Goal: Task Accomplishment & Management: Manage account settings

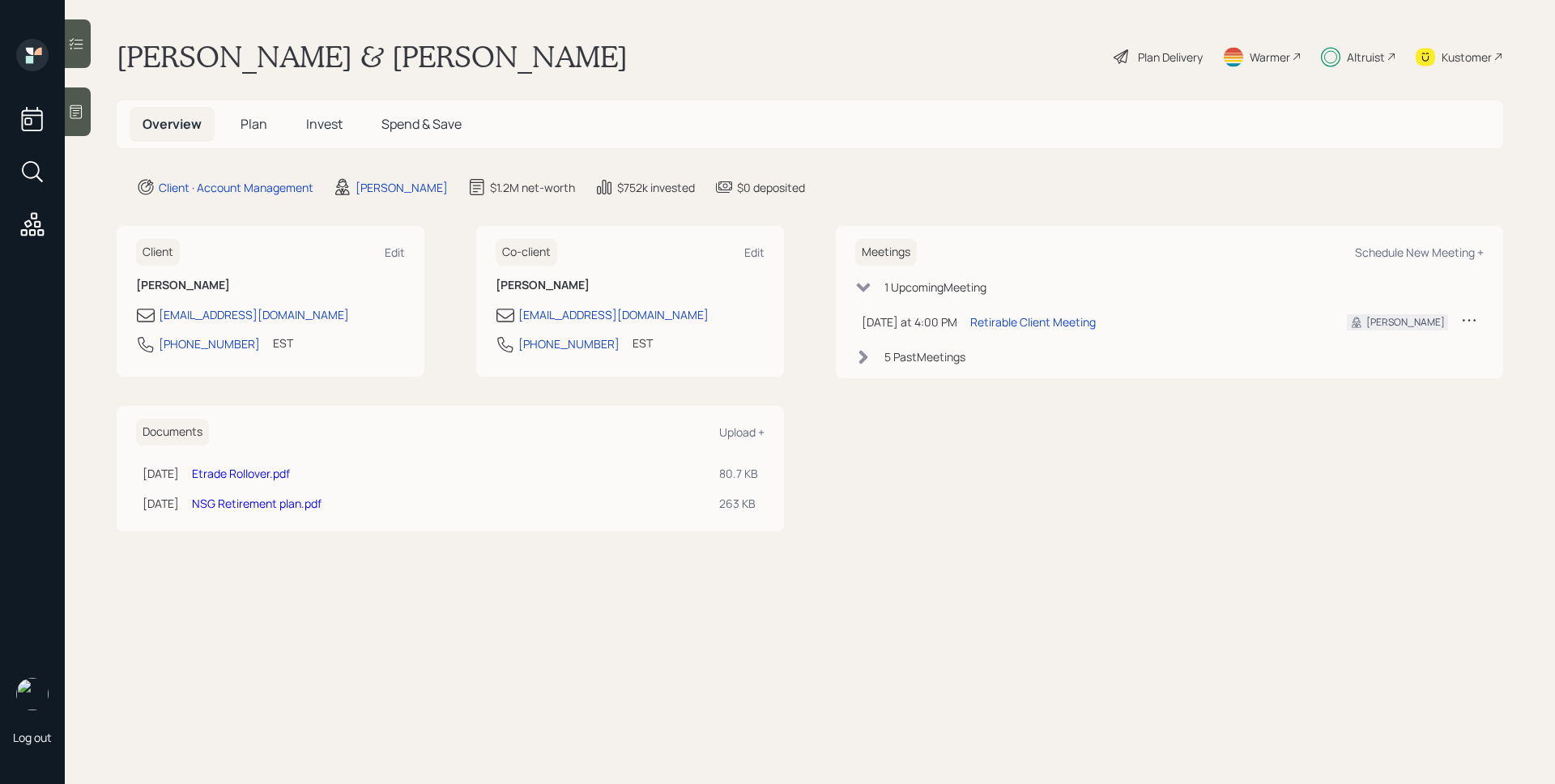
click at [335, 124] on span "Invest" at bounding box center [324, 123] width 37 height 18
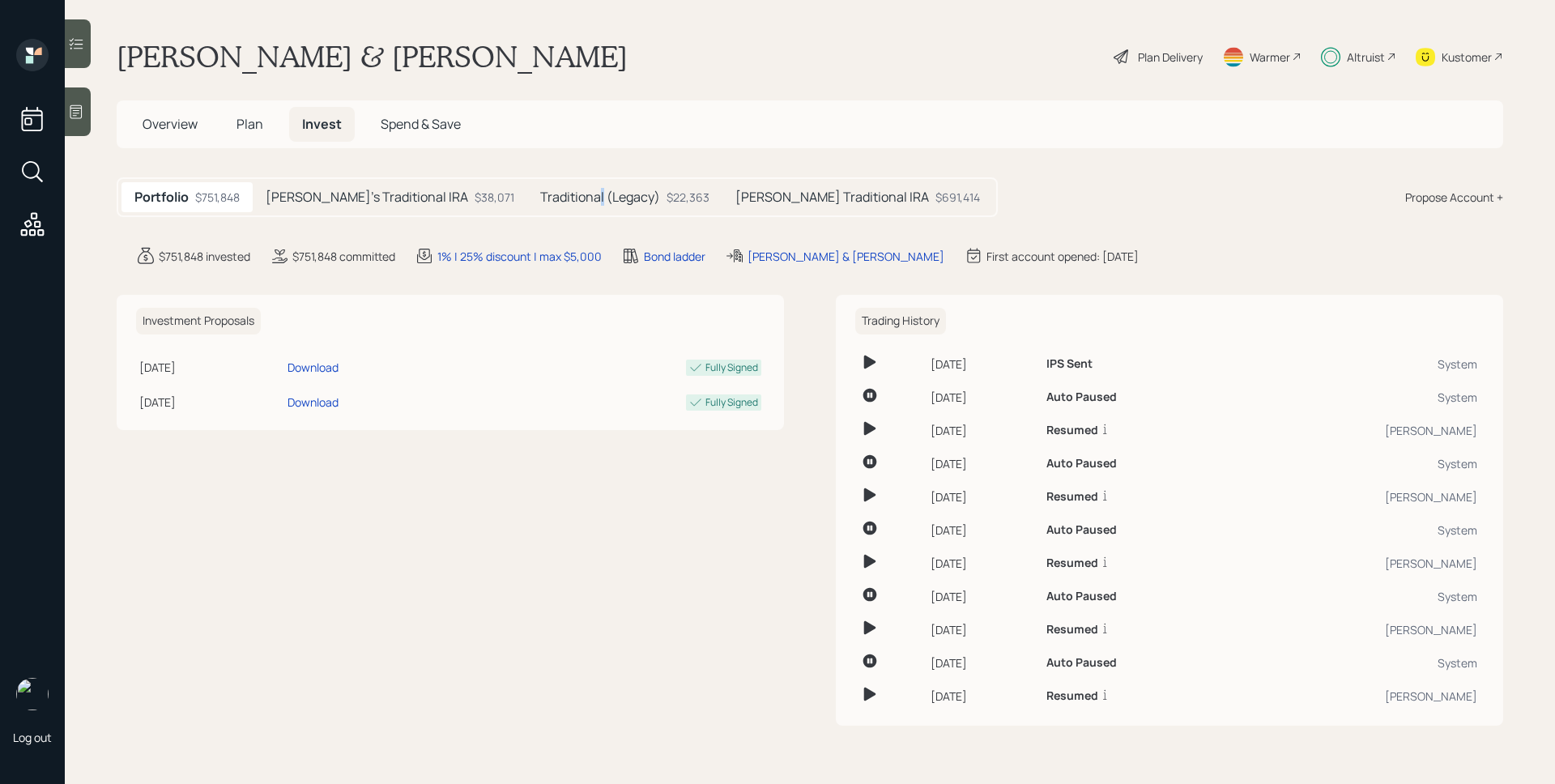
click at [540, 199] on h5 "Traditional (Legacy)" at bounding box center [600, 197] width 120 height 16
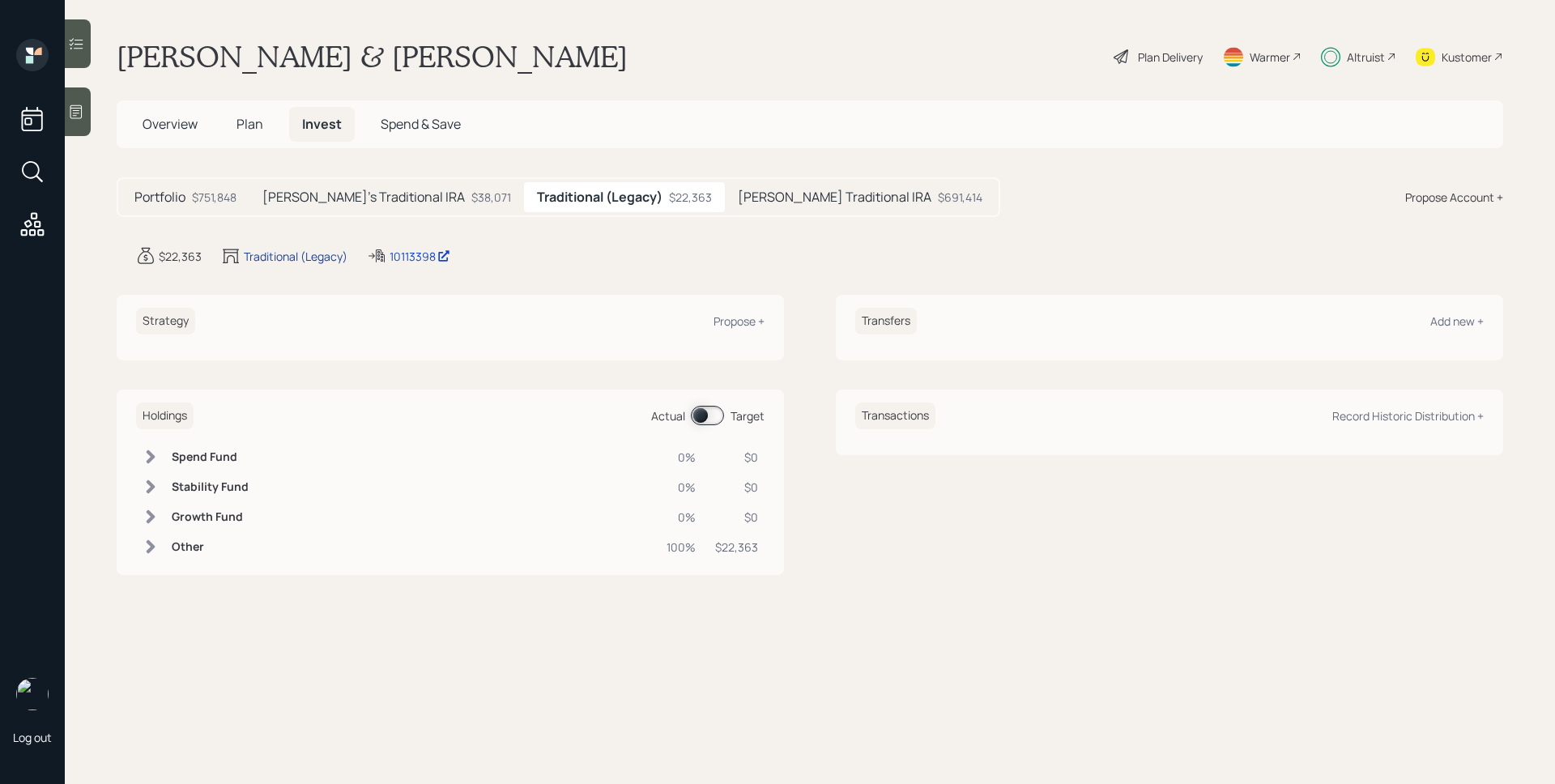
click at [288, 254] on div "Traditional (Legacy)" at bounding box center [295, 256] width 104 height 17
select select "traditional"
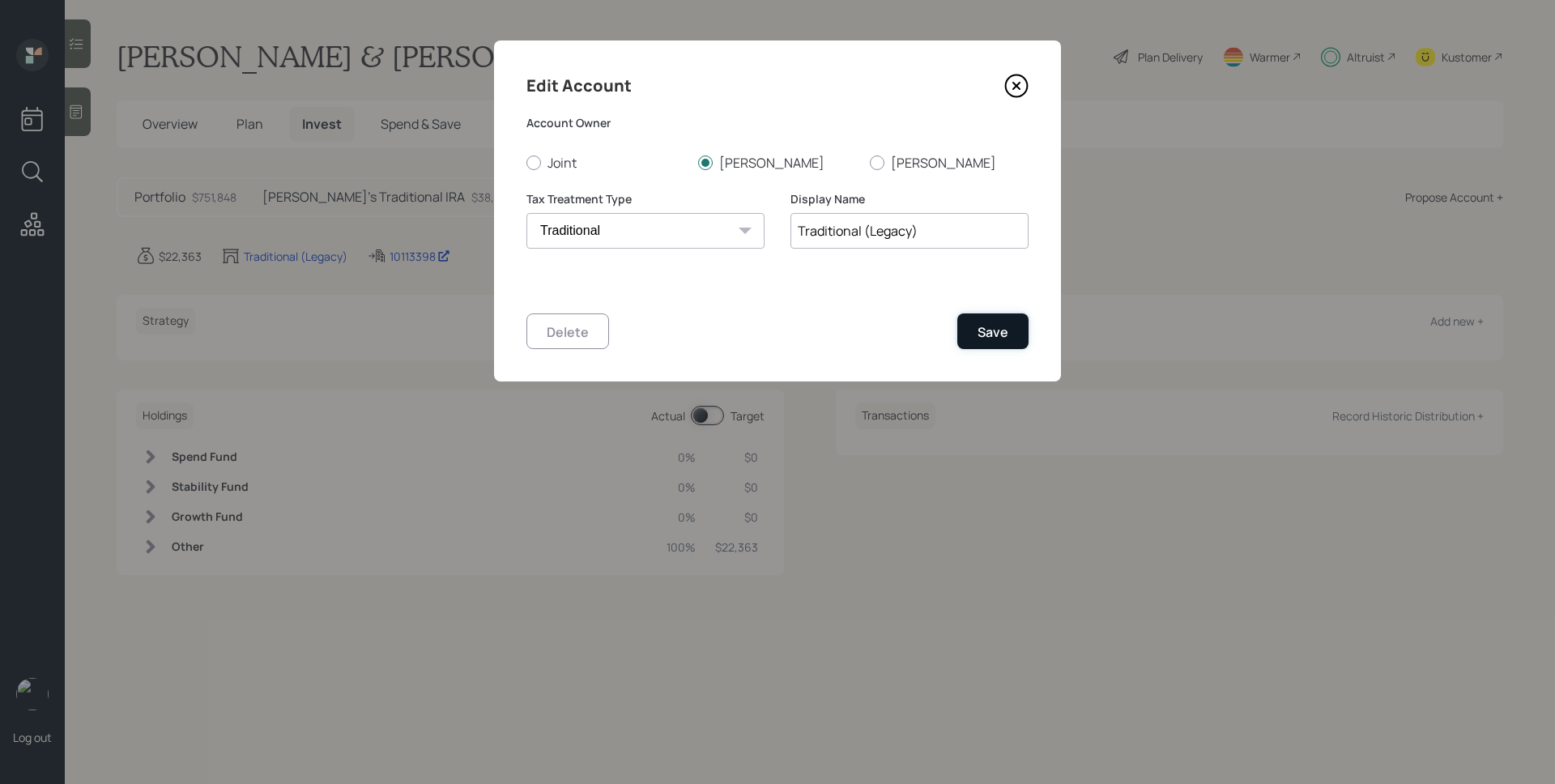
click at [993, 331] on div "Save" at bounding box center [993, 332] width 31 height 18
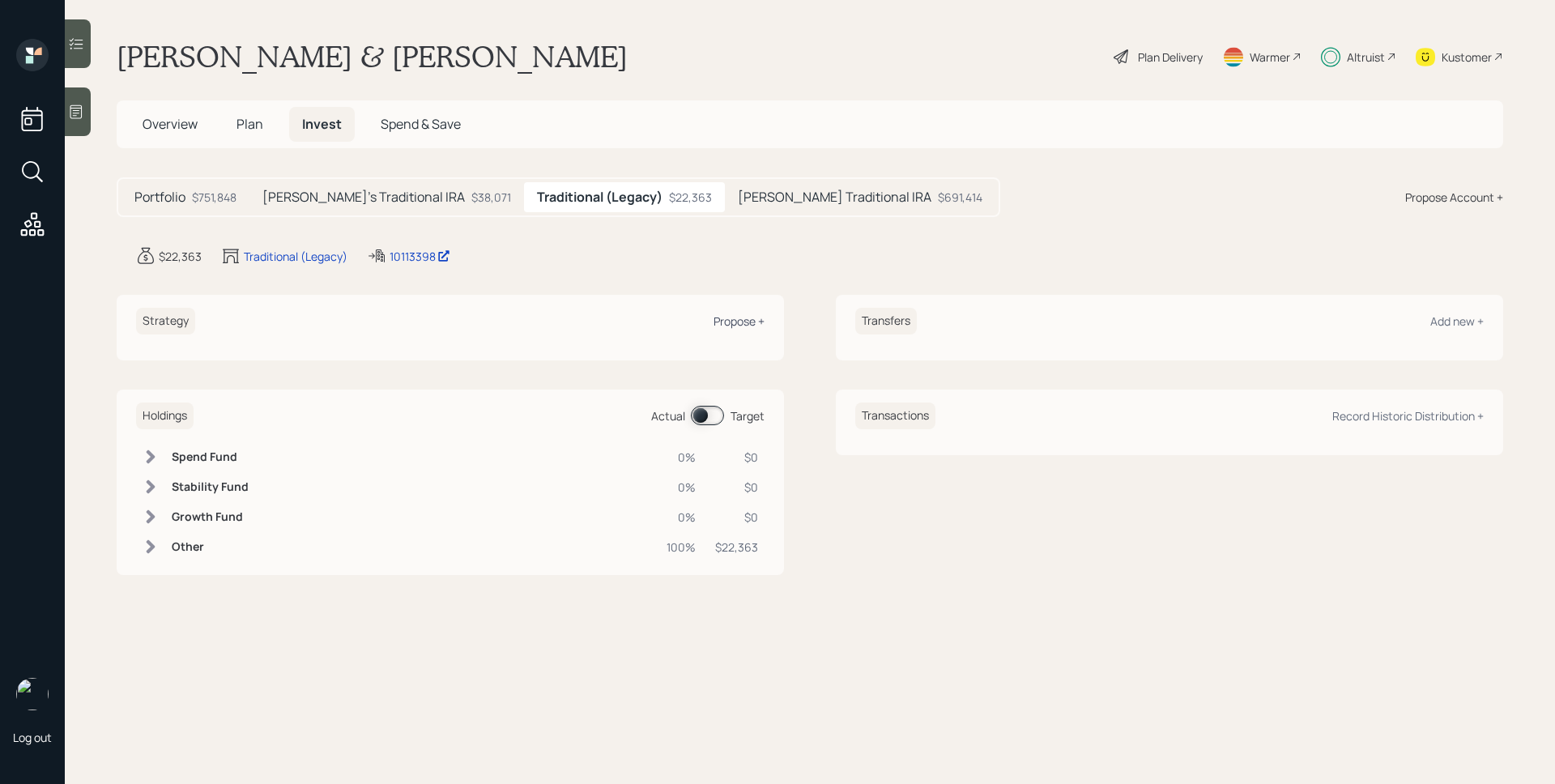
click at [726, 320] on div "Propose +" at bounding box center [739, 321] width 51 height 16
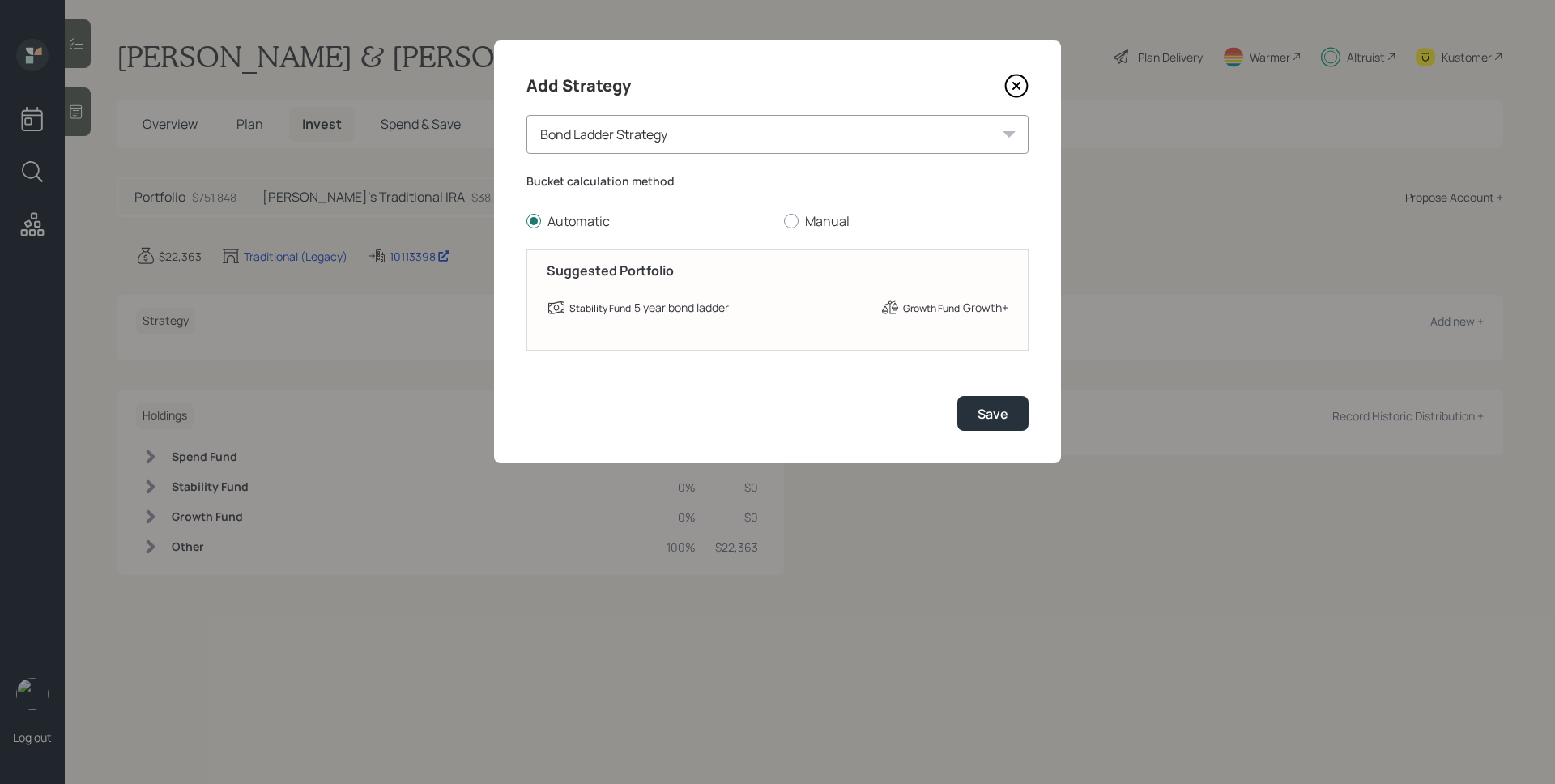
click at [651, 141] on div "Bond Ladder Strategy" at bounding box center [778, 133] width 502 height 39
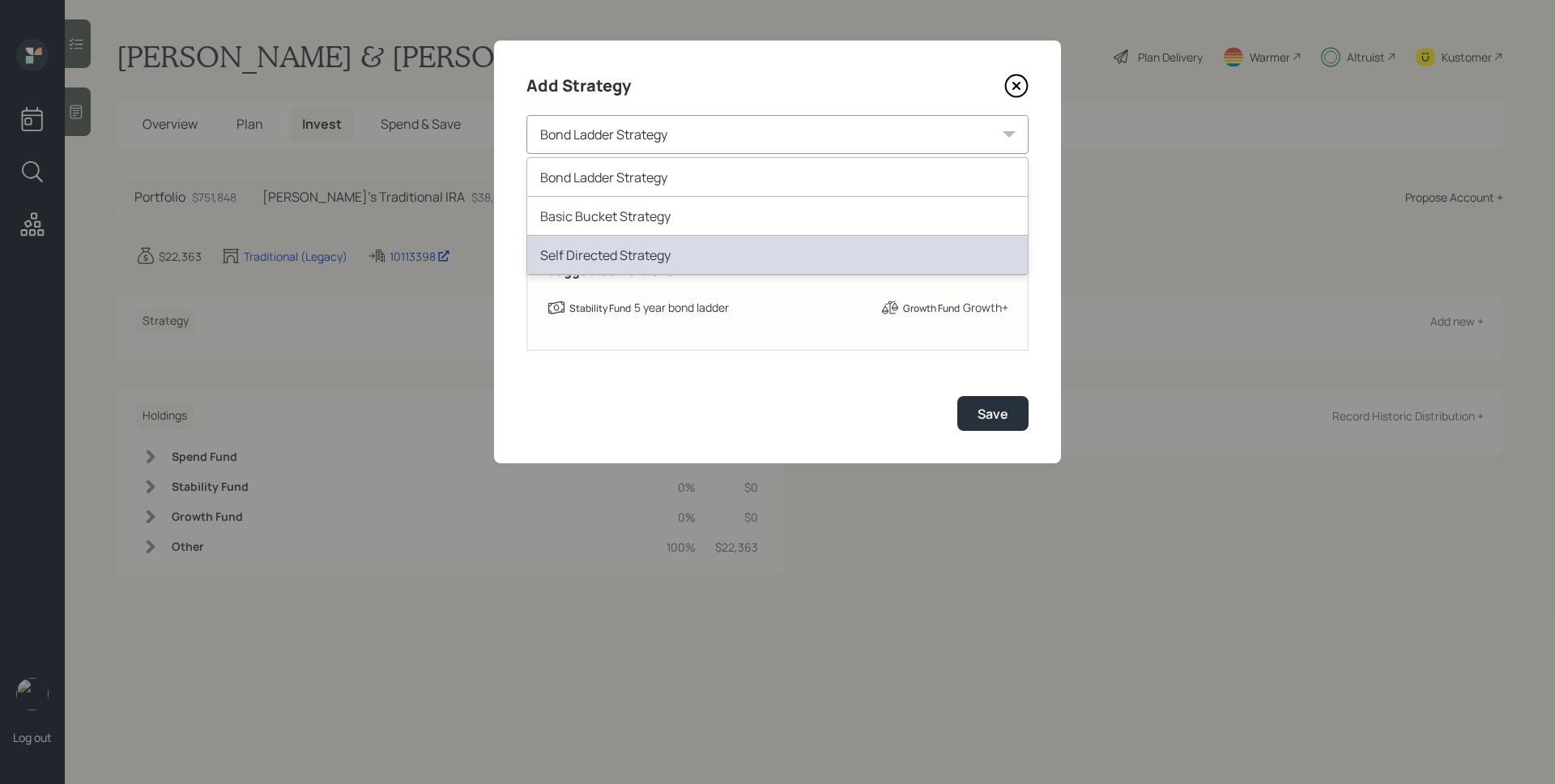
click at [650, 250] on div "Self Directed Strategy" at bounding box center [778, 255] width 501 height 39
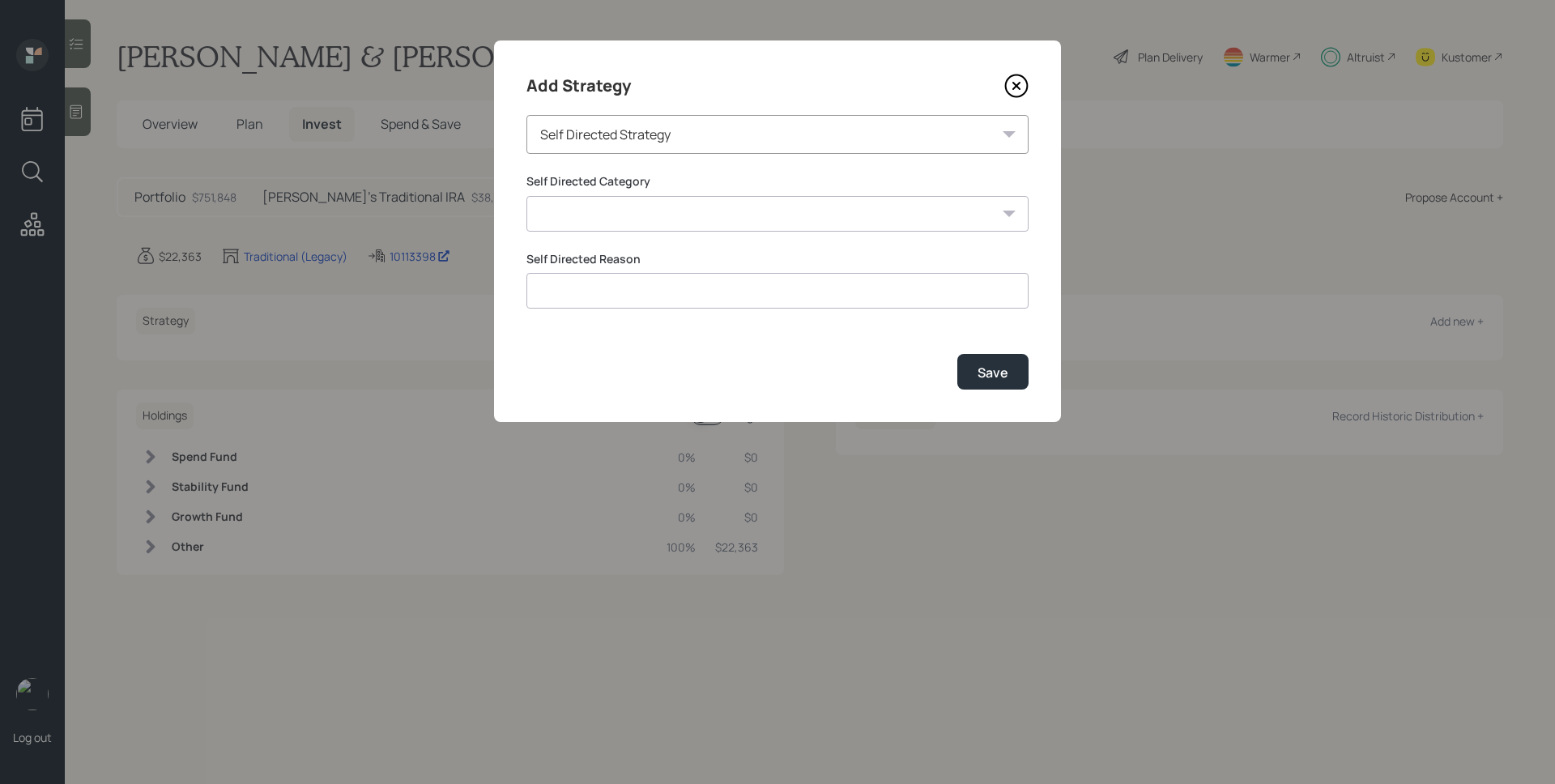
click at [727, 224] on select "Inherited IRA Legacy or Client Directed Holdings Other" at bounding box center [778, 213] width 502 height 36
select select "legacy_or_client_directed_holdings"
click at [527, 196] on select "Inherited IRA Legacy or Client Directed Holdings Other" at bounding box center [778, 213] width 502 height 36
click at [713, 290] on input at bounding box center [778, 290] width 502 height 36
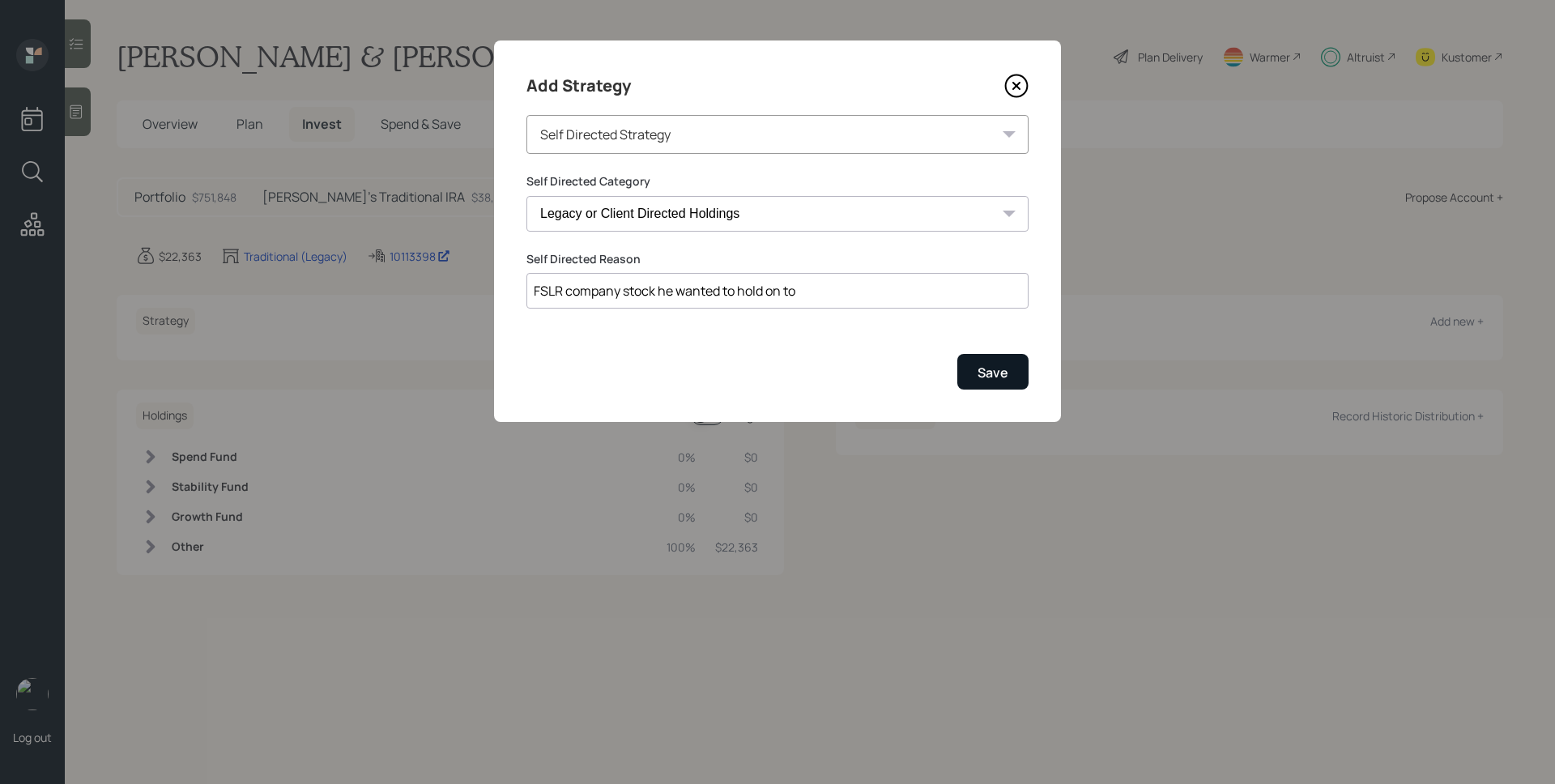
type input "FSLR company stock he wanted to hold on to"
click at [987, 368] on div "Save" at bounding box center [993, 372] width 31 height 18
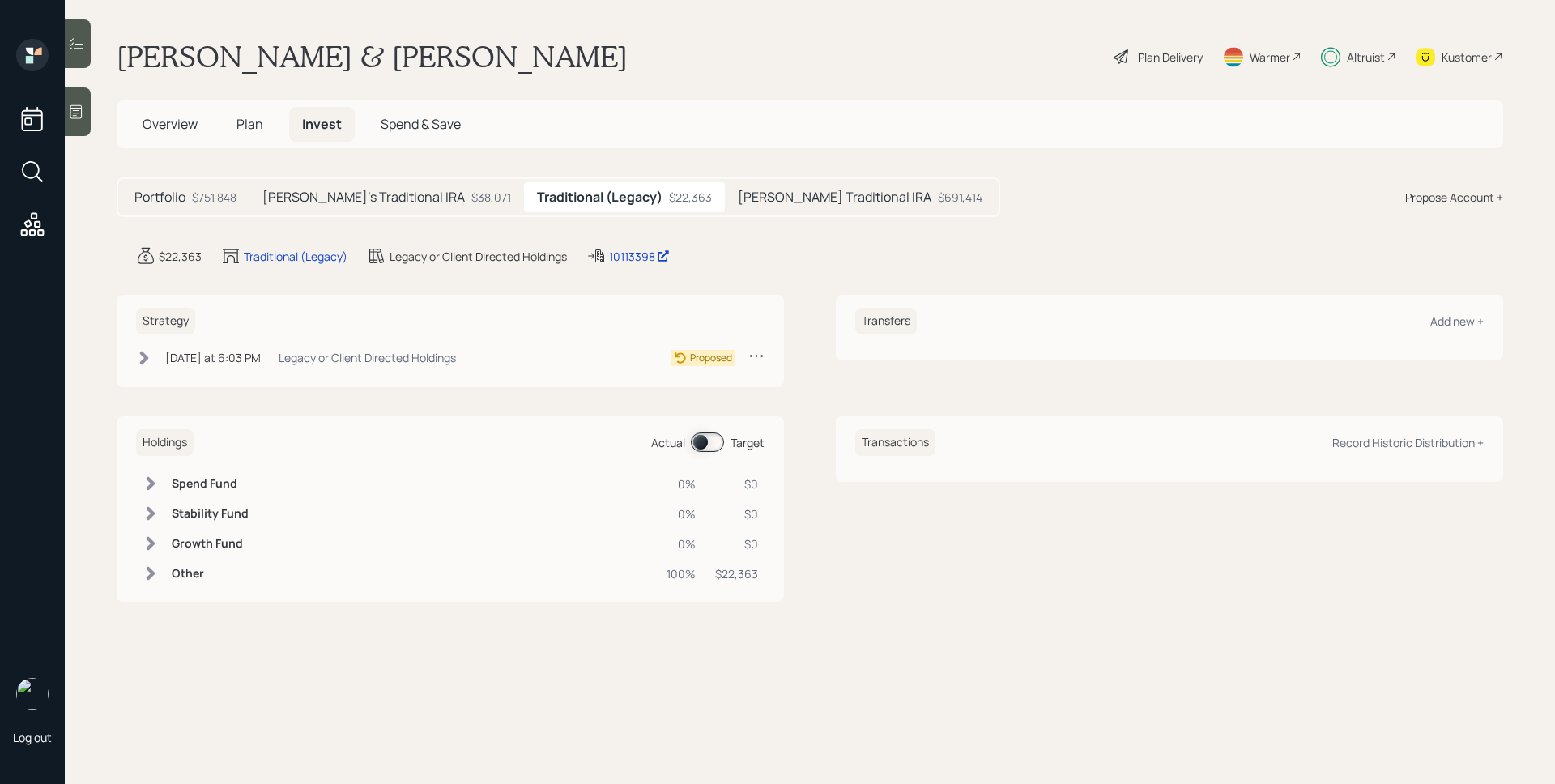
click at [375, 353] on div "Legacy or Client Directed Holdings" at bounding box center [368, 356] width 178 height 17
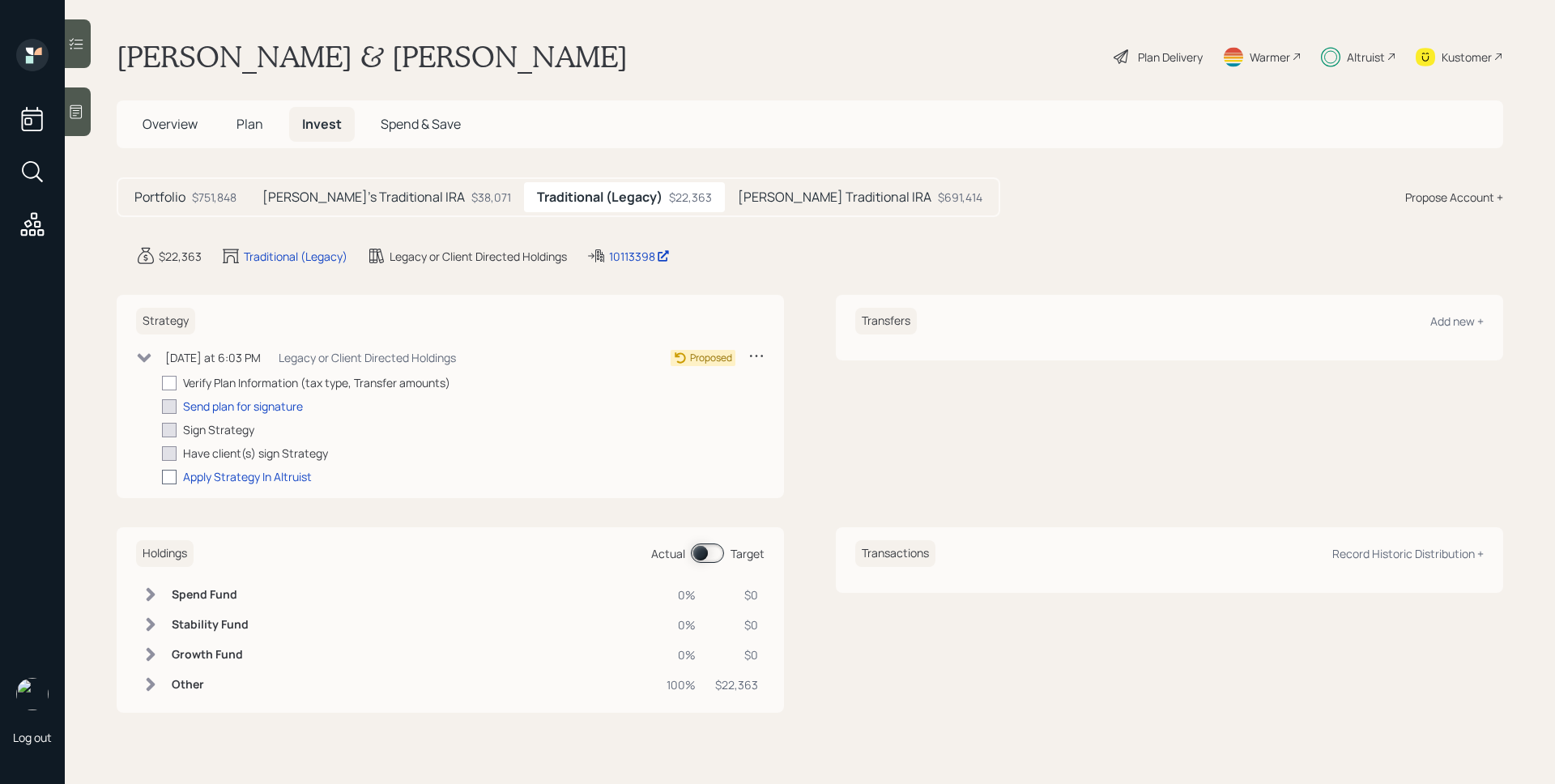
click at [163, 480] on div at bounding box center [169, 477] width 15 height 15
click at [162, 477] on input "checkbox" at bounding box center [161, 476] width 1 height 1
checkbox input "true"
click at [1179, 62] on div "Plan Delivery" at bounding box center [1171, 56] width 65 height 17
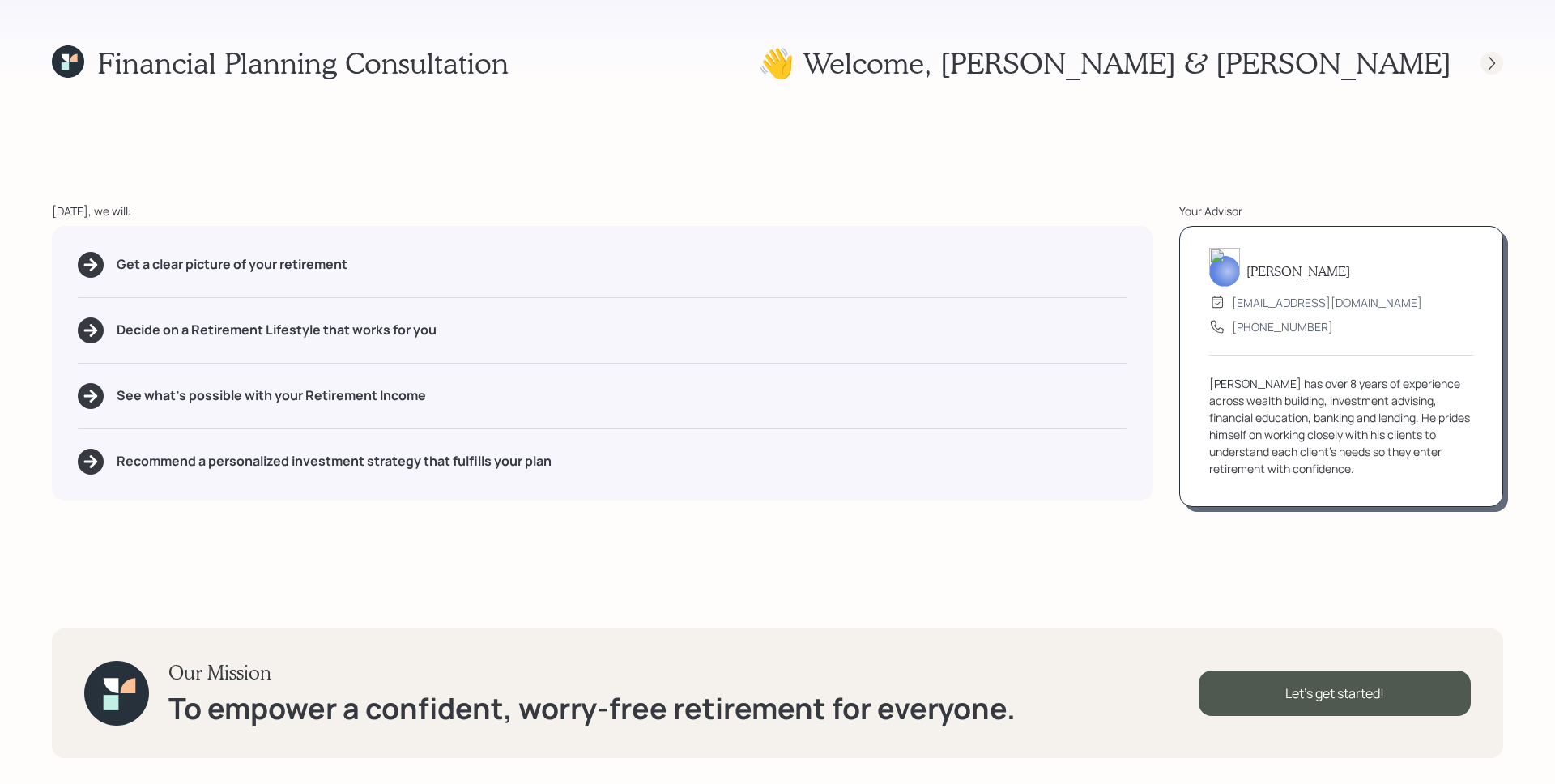
click at [1486, 67] on icon at bounding box center [1492, 63] width 16 height 16
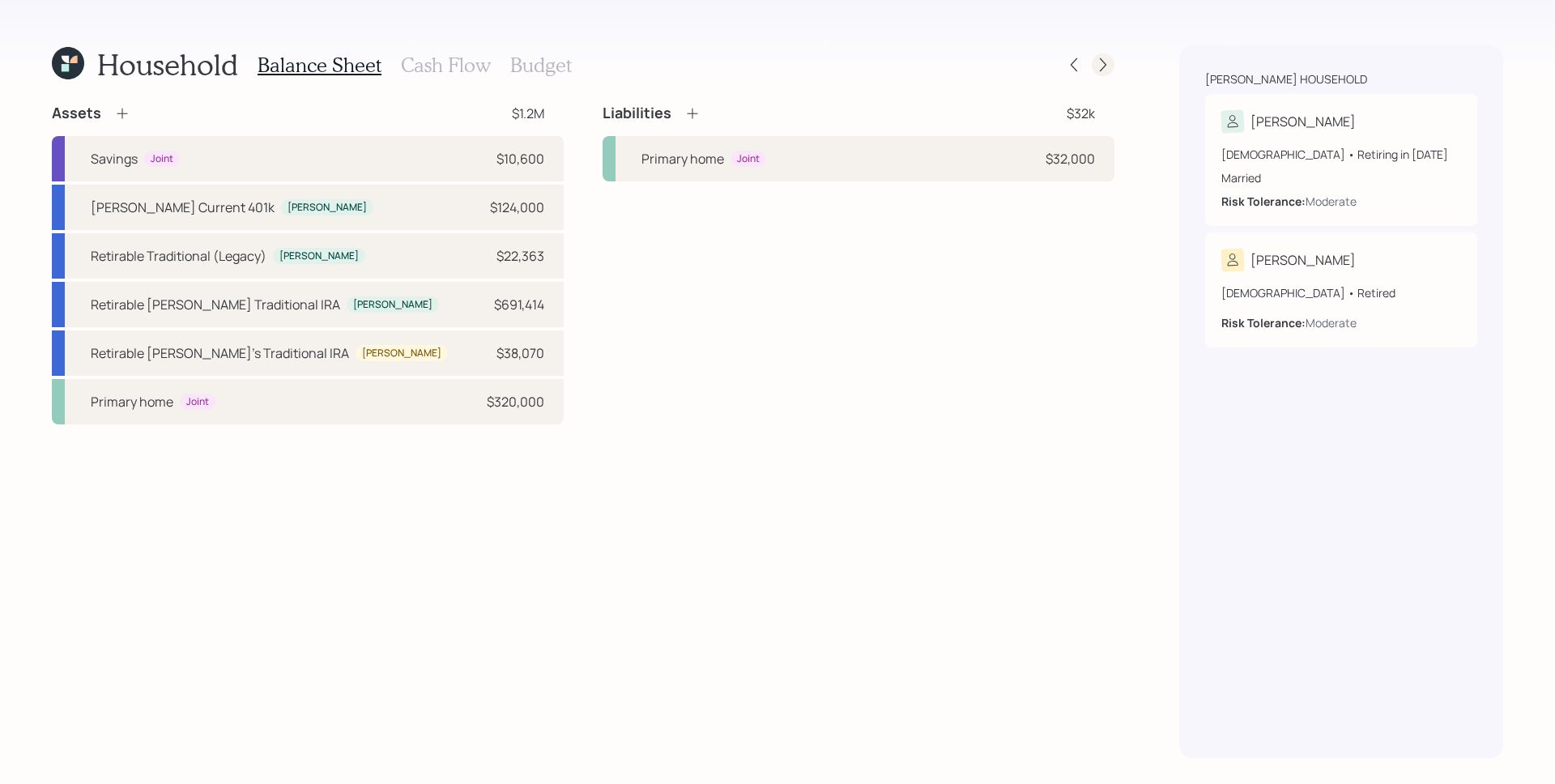
click at [1108, 66] on icon at bounding box center [1103, 64] width 16 height 16
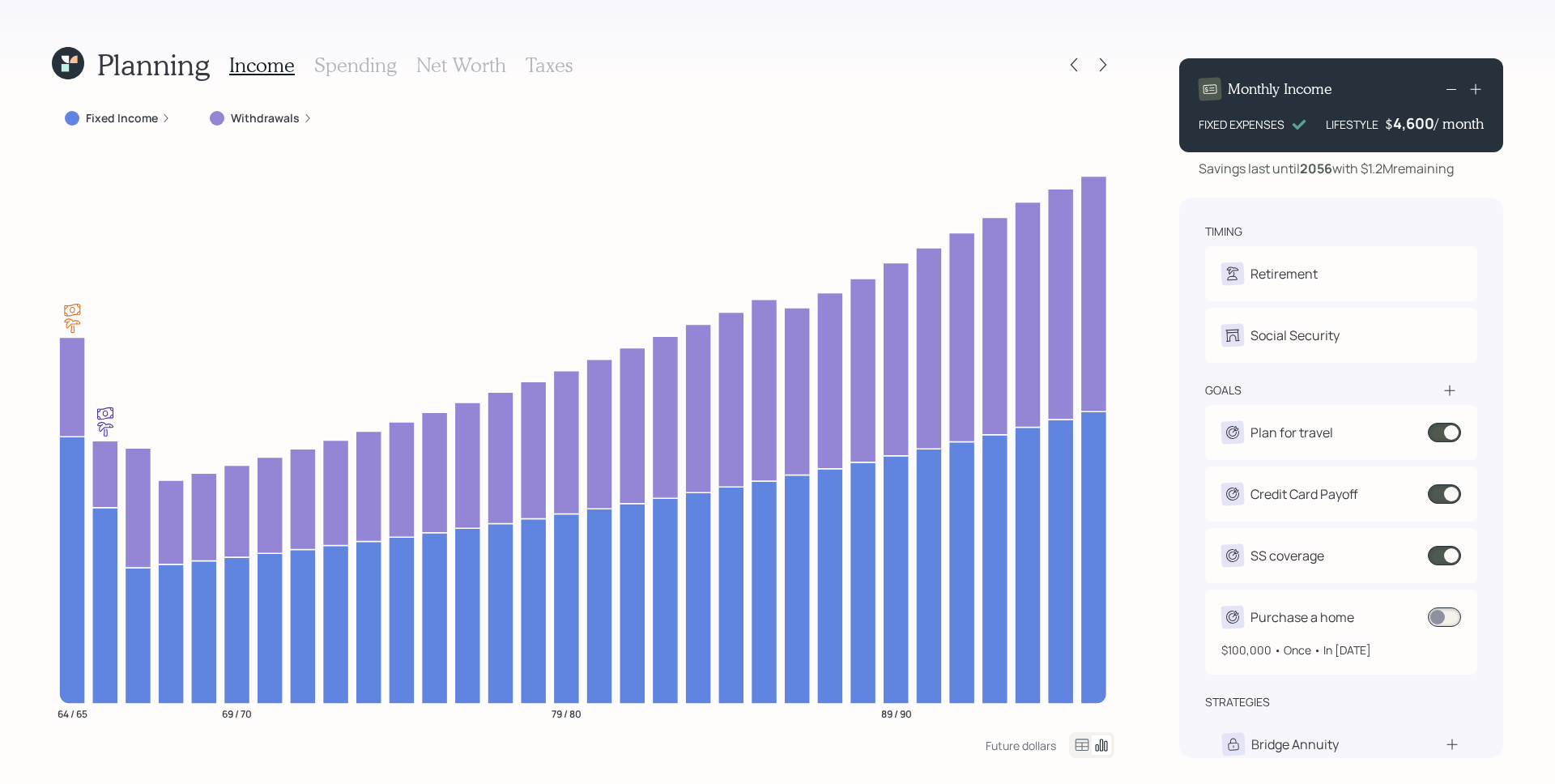
click at [1439, 619] on span at bounding box center [1444, 617] width 34 height 20
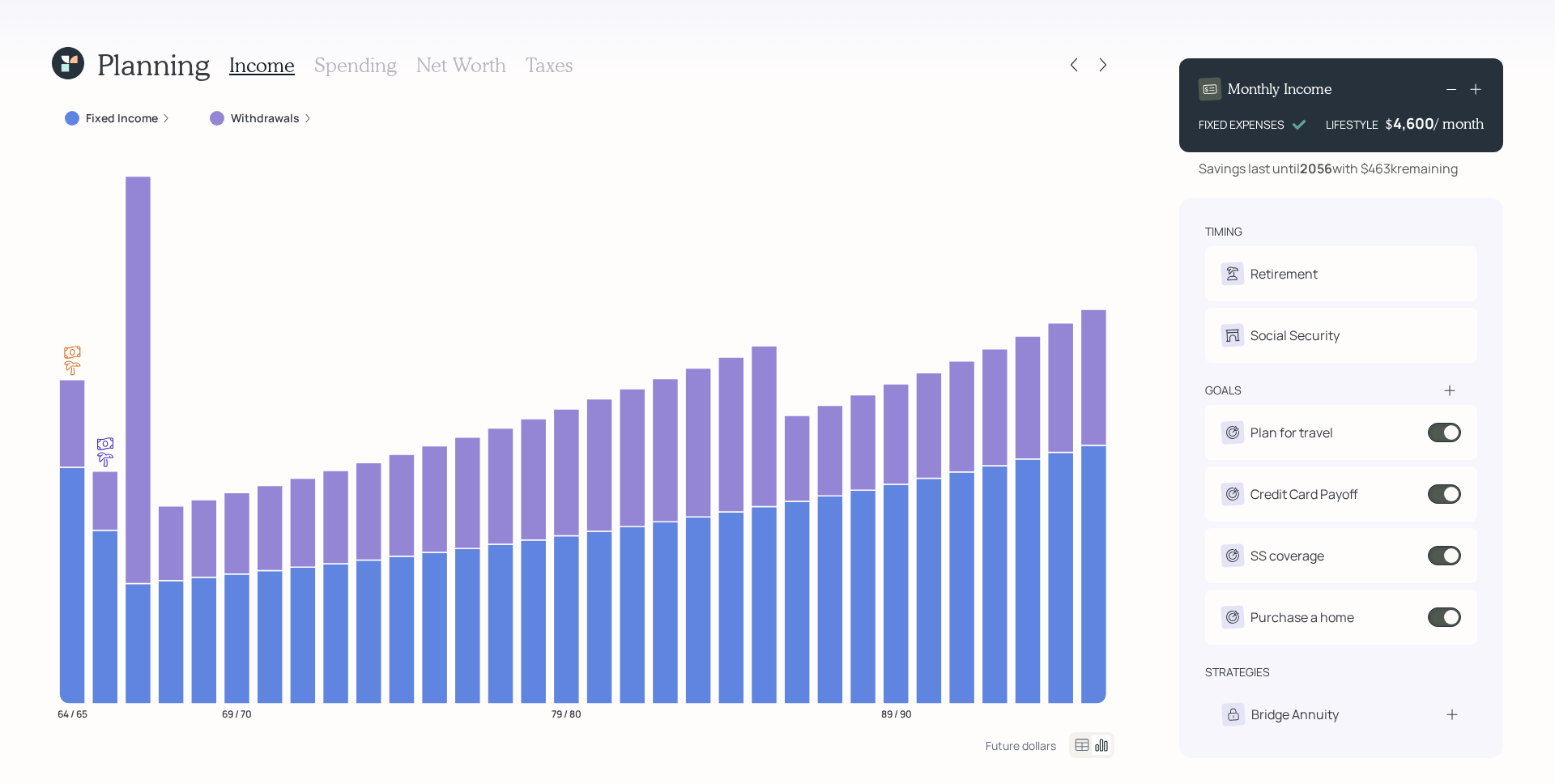
click at [82, 66] on icon at bounding box center [67, 63] width 33 height 33
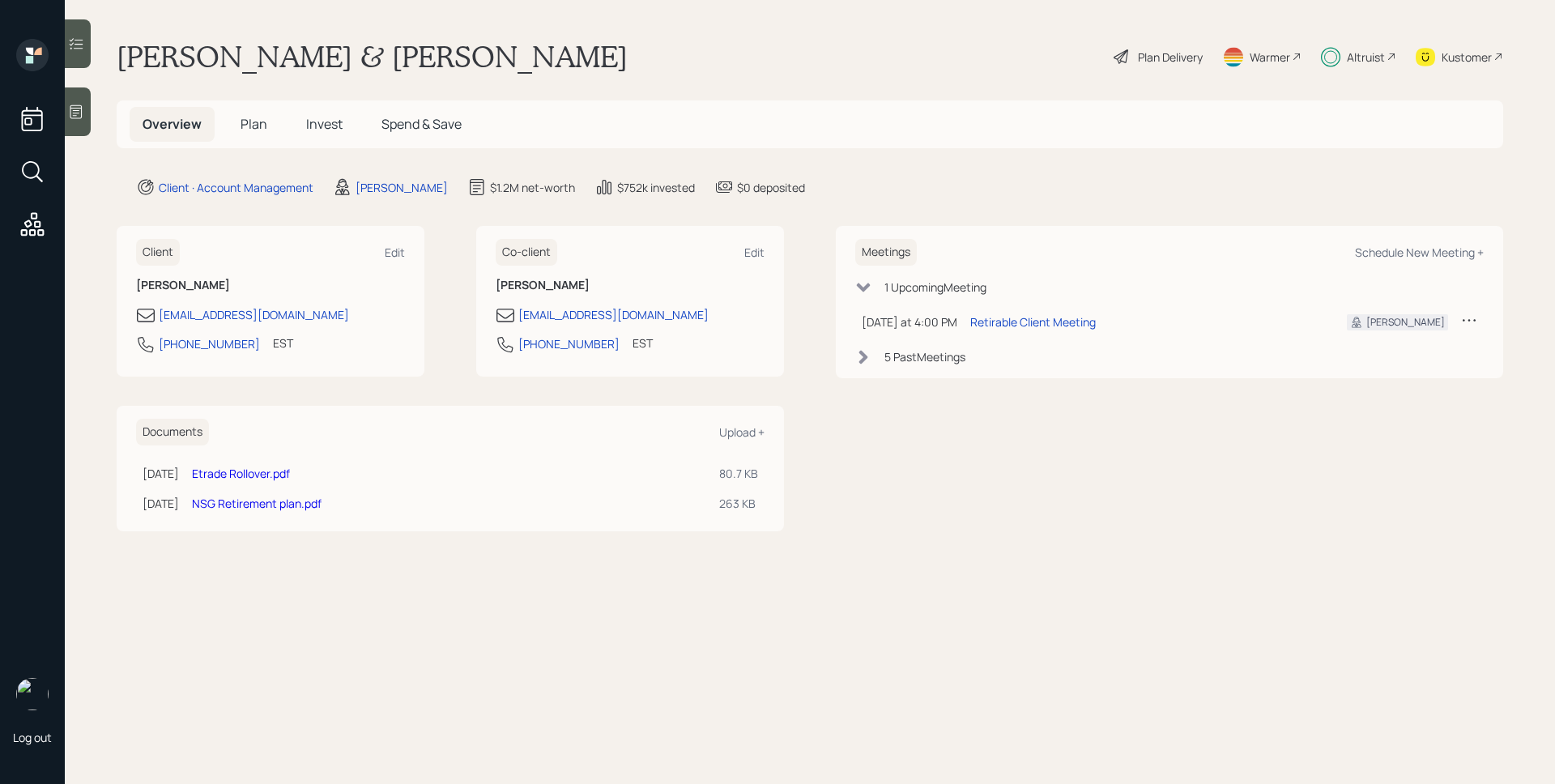
click at [258, 127] on span "Plan" at bounding box center [254, 123] width 27 height 18
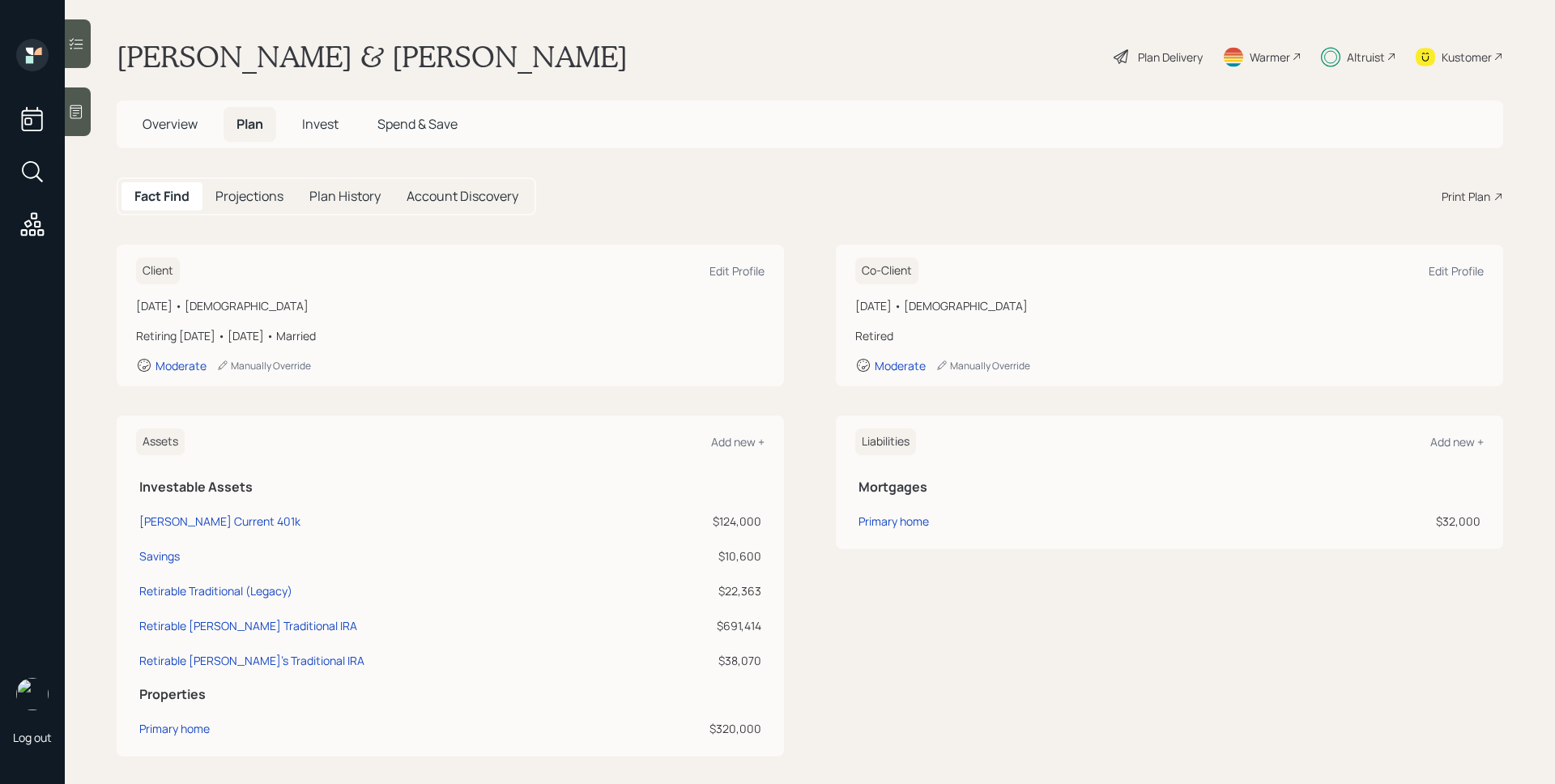
click at [1468, 196] on div "Print Plan" at bounding box center [1465, 196] width 48 height 17
click at [1156, 59] on div "Plan Delivery" at bounding box center [1171, 56] width 65 height 17
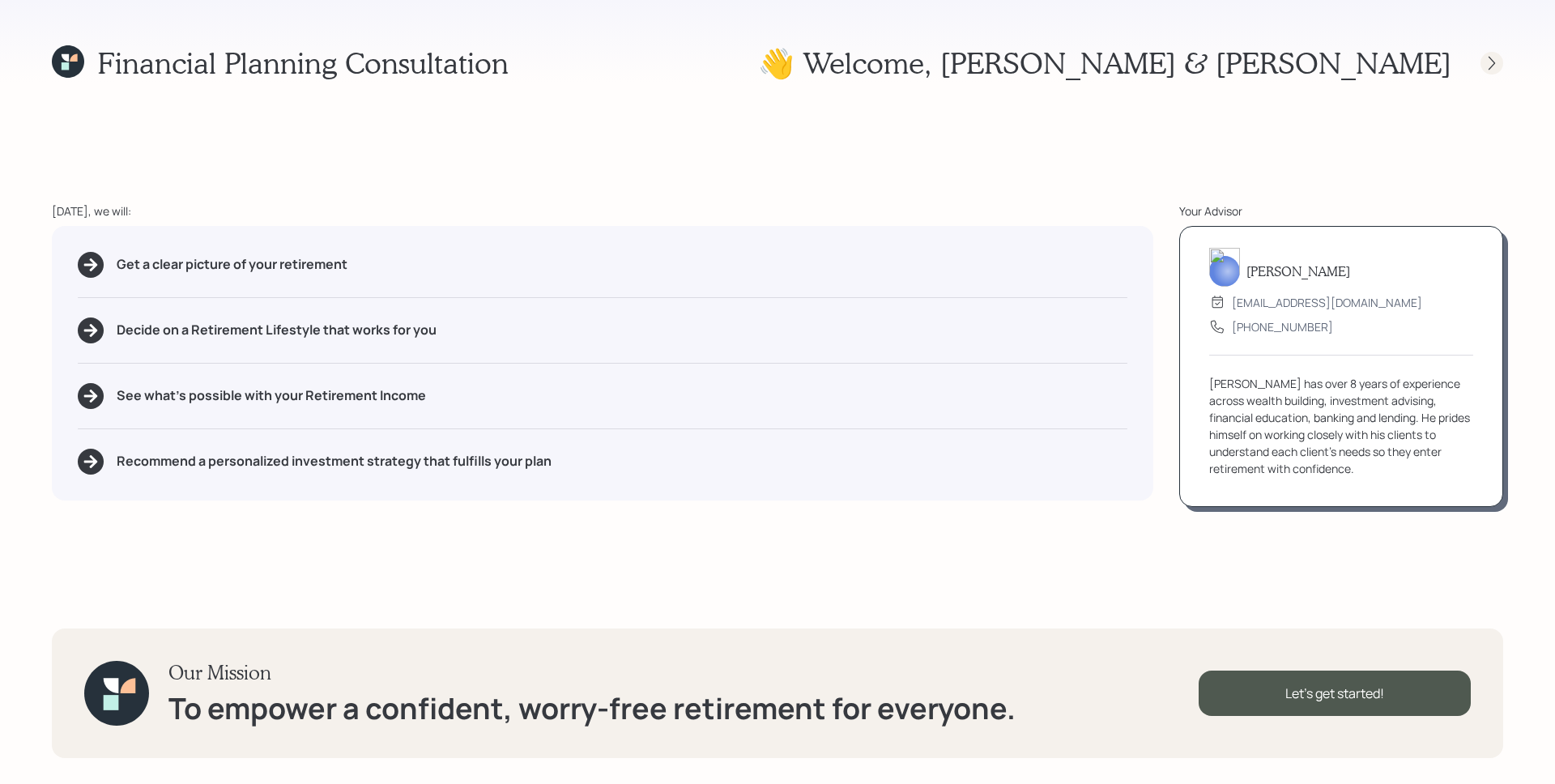
click at [1484, 71] on div at bounding box center [1492, 62] width 23 height 23
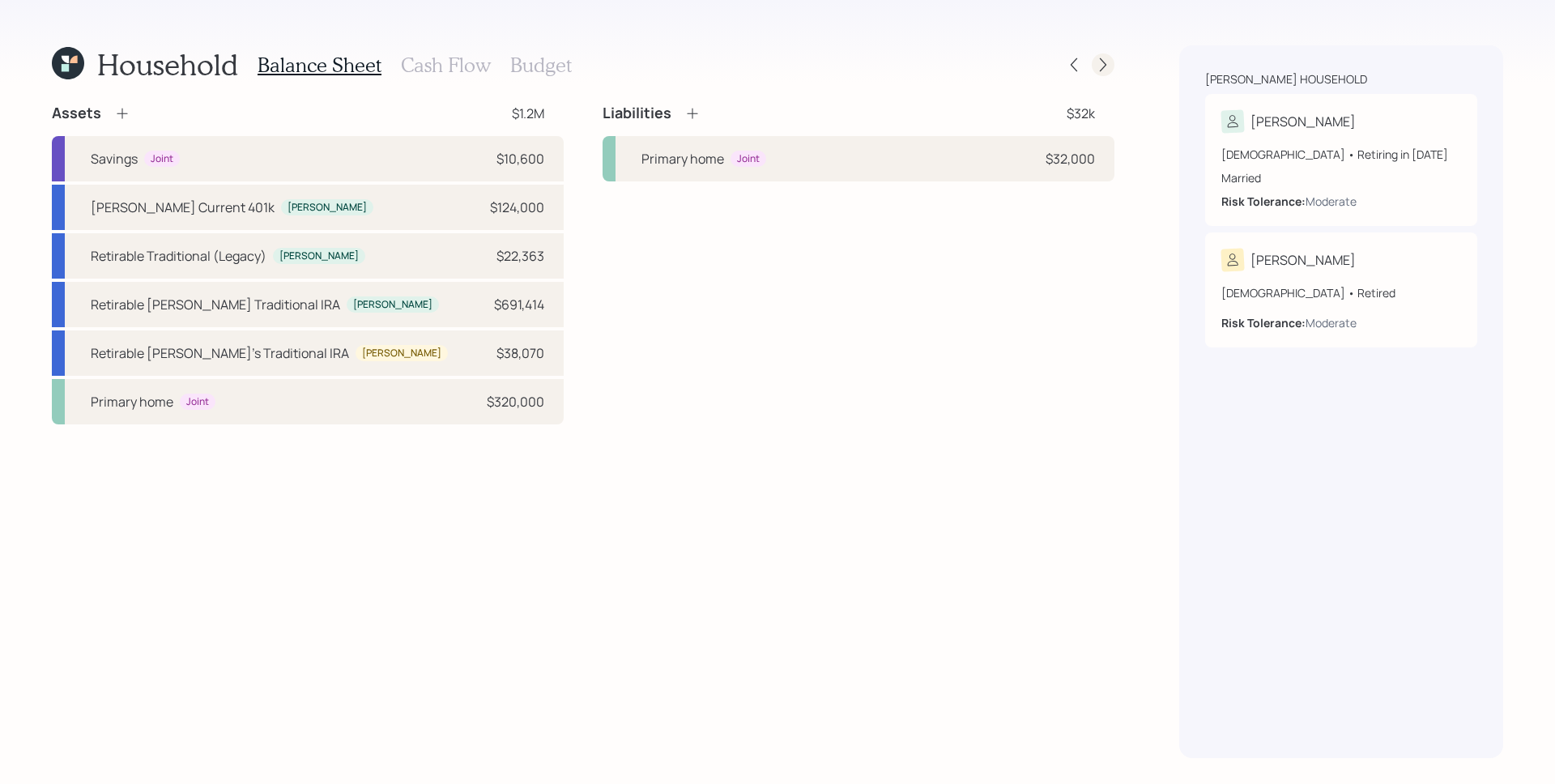
click at [1105, 65] on icon at bounding box center [1103, 65] width 7 height 14
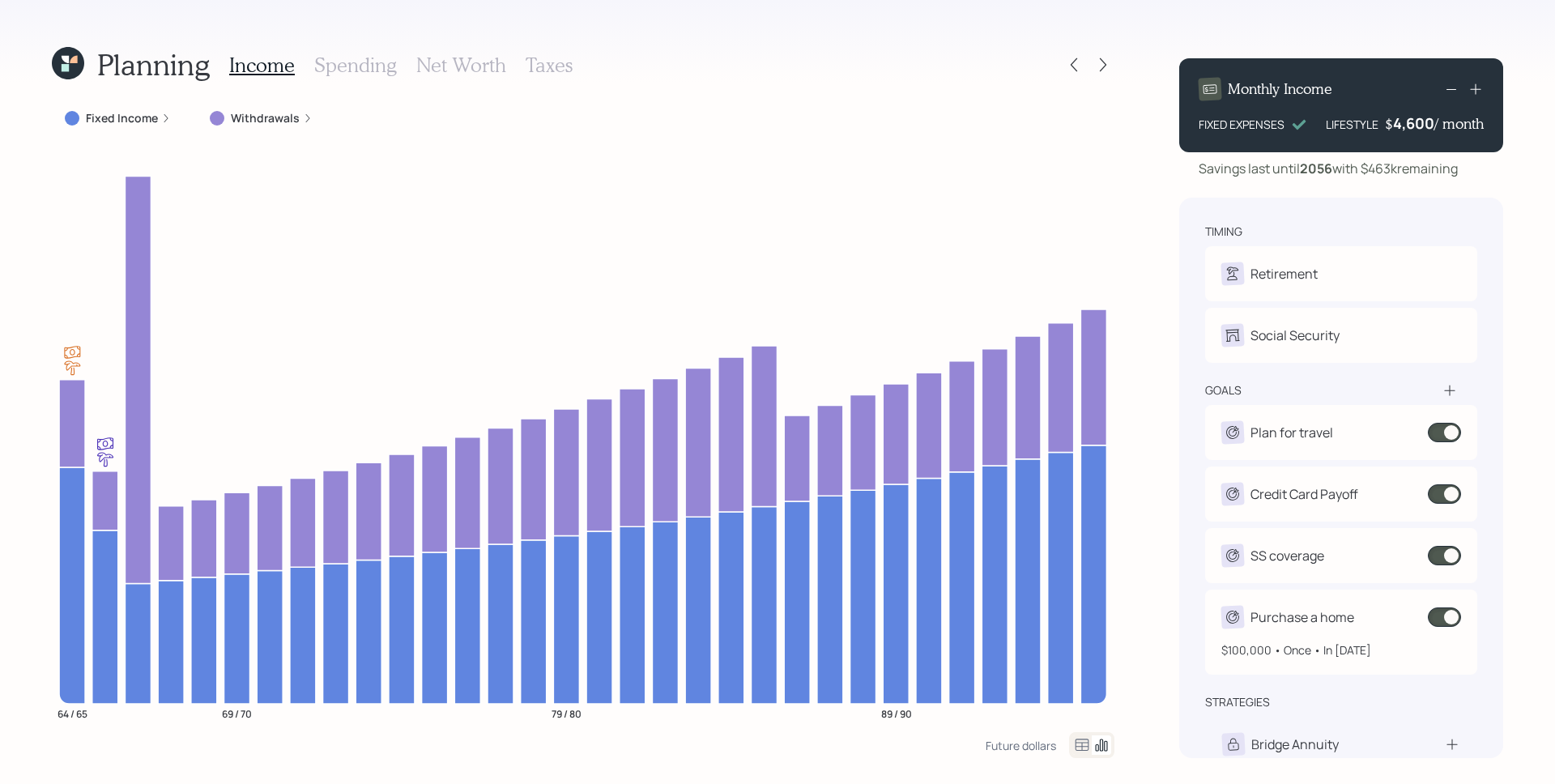
click at [1453, 628] on div "$100,000 • Once • In [DATE]" at bounding box center [1341, 643] width 240 height 30
select select "0"
select select "2027"
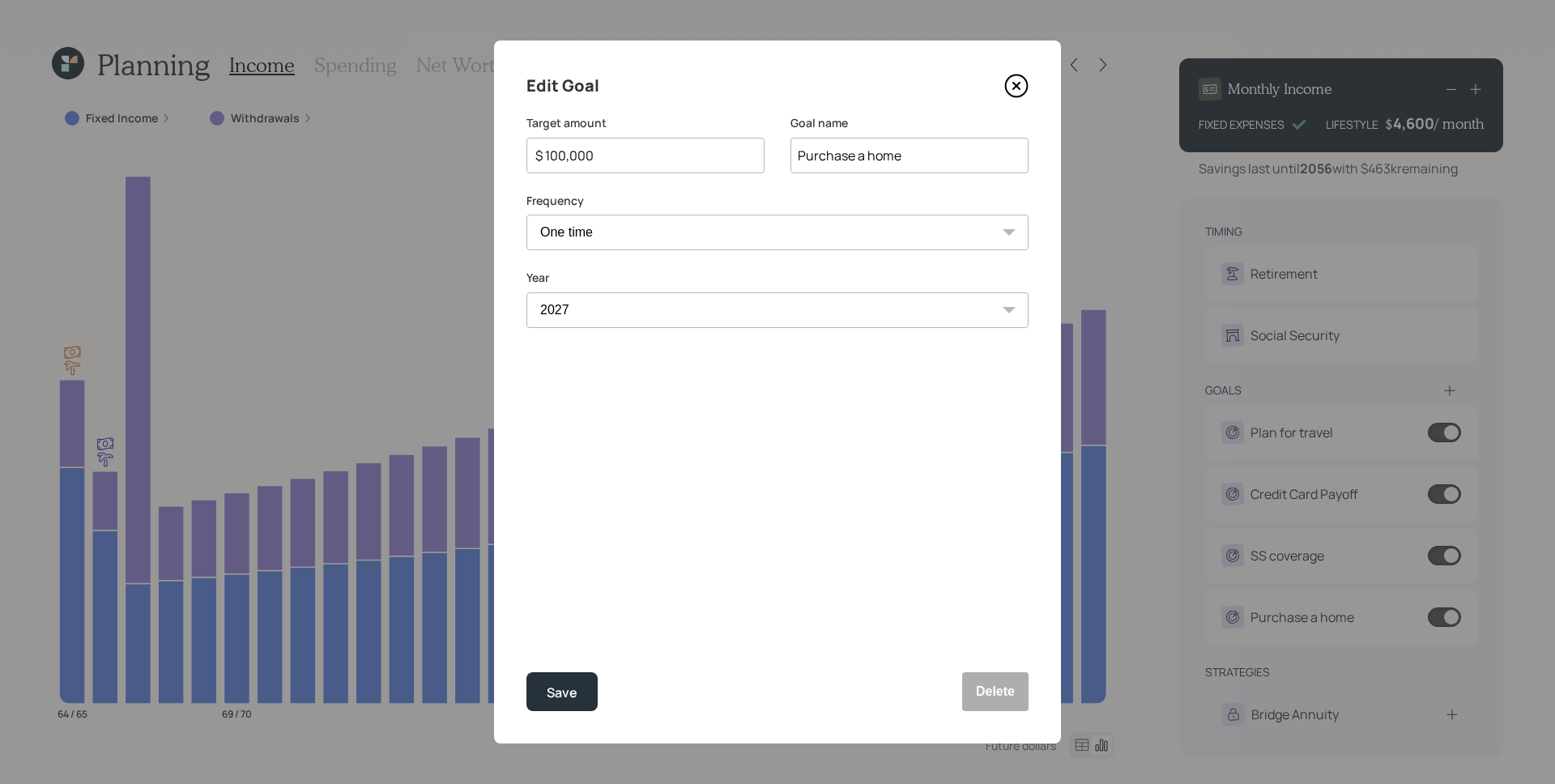
click at [1015, 83] on icon at bounding box center [1017, 86] width 7 height 7
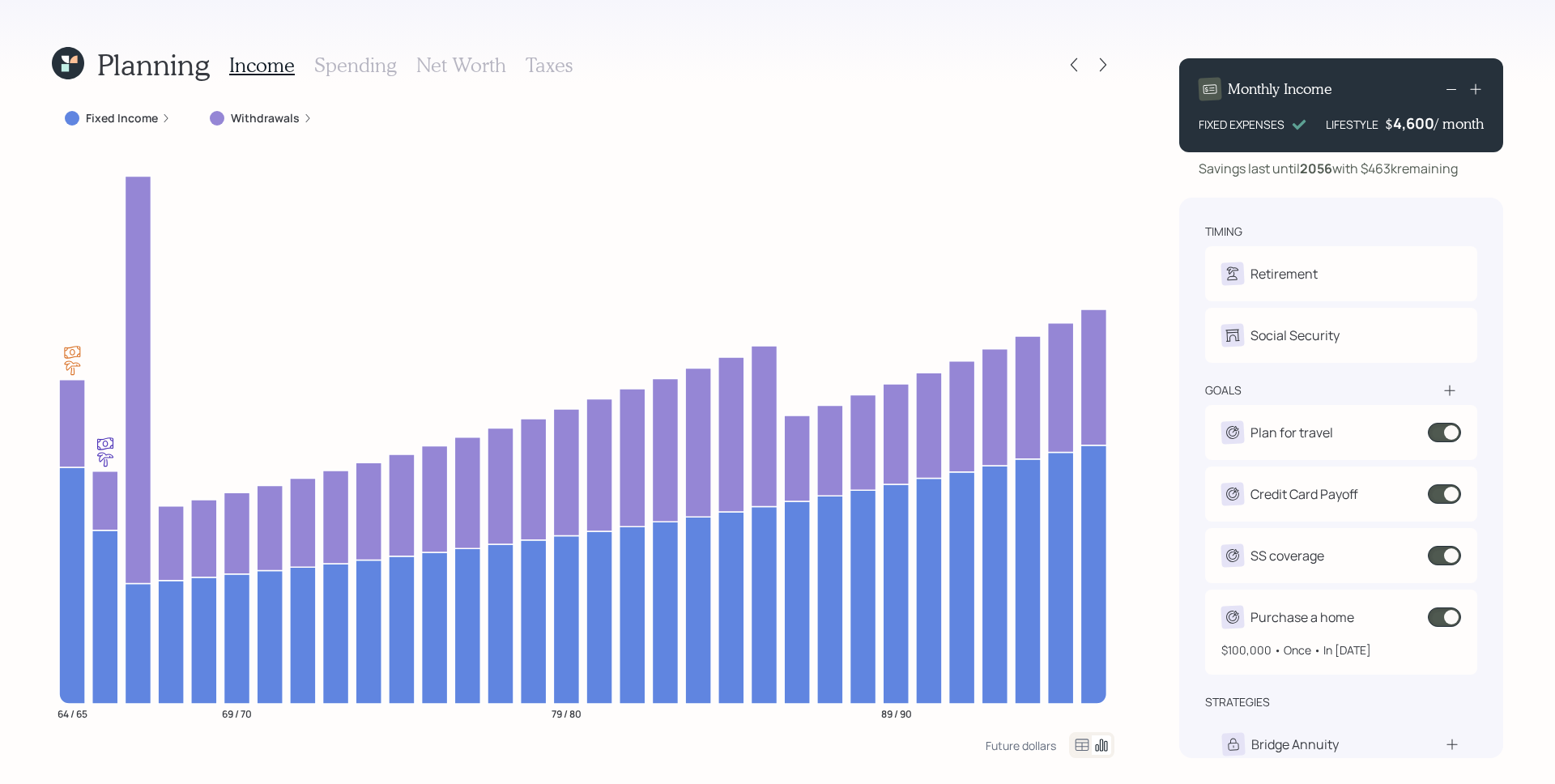
click at [1451, 614] on span at bounding box center [1444, 617] width 34 height 20
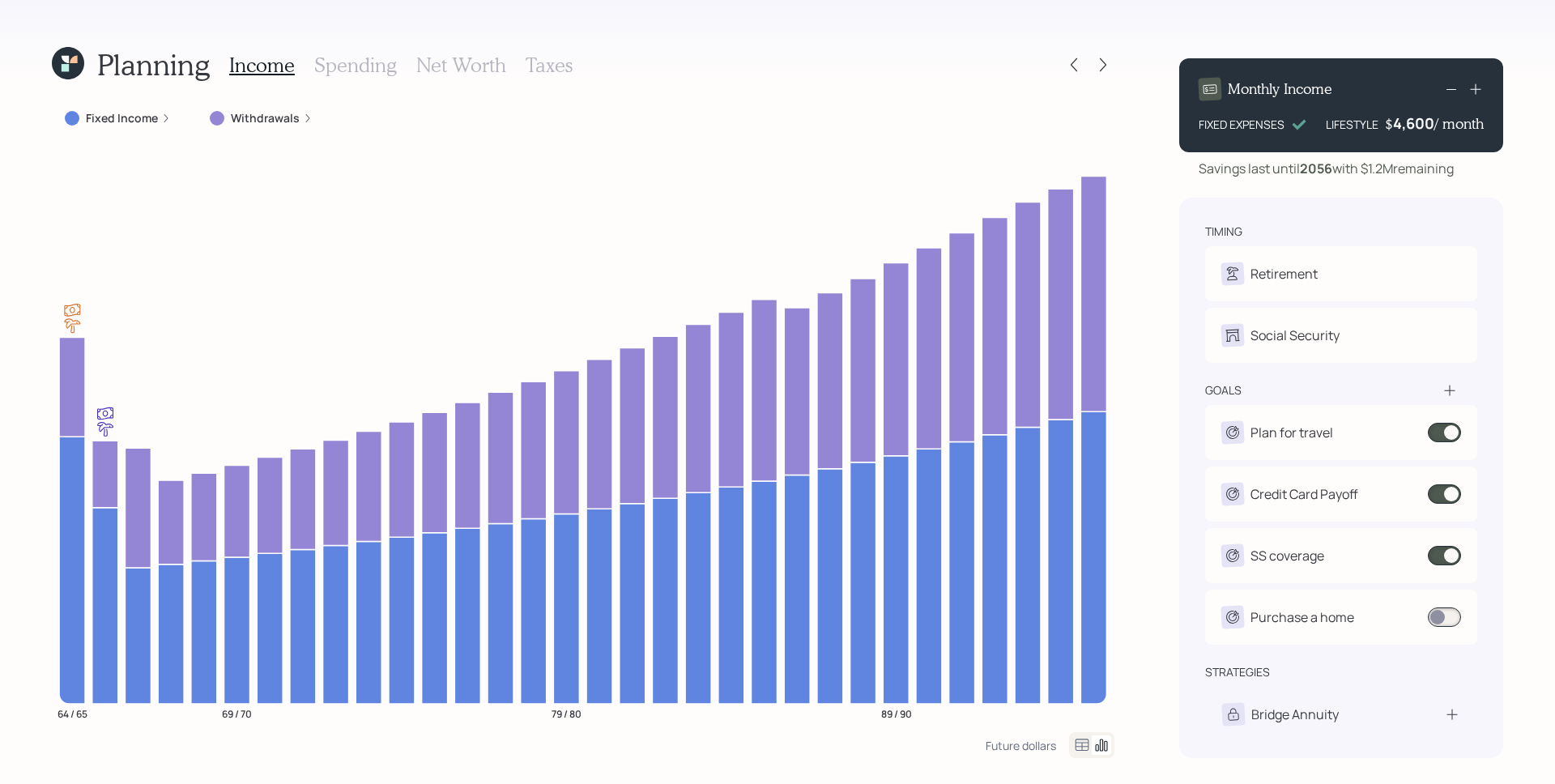
click at [53, 48] on icon at bounding box center [67, 63] width 33 height 33
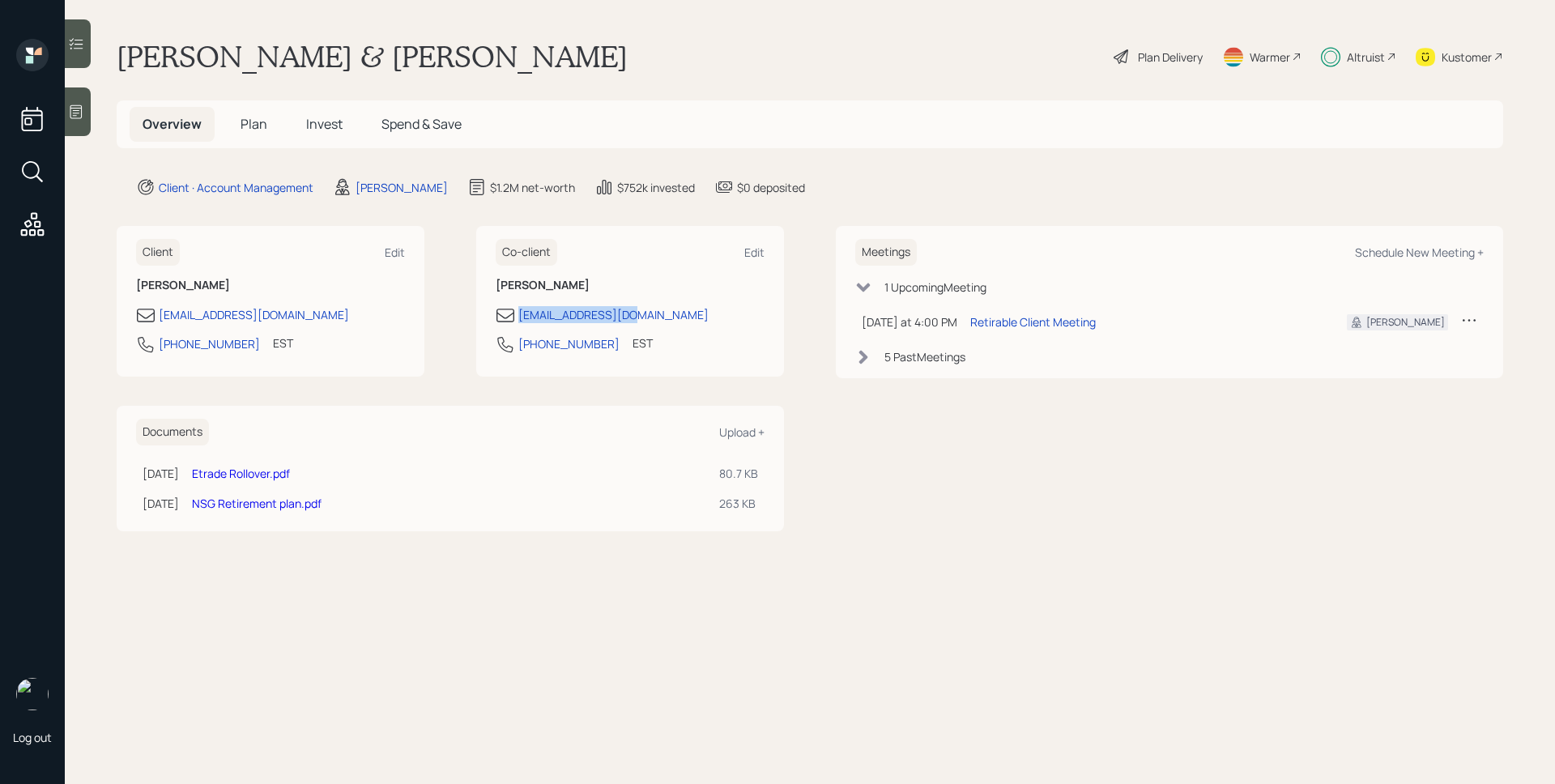
drag, startPoint x: 690, startPoint y: 309, endPoint x: 514, endPoint y: 318, distance: 176.2
click at [514, 318] on div "[EMAIL_ADDRESS][DOMAIN_NAME]" at bounding box center [630, 315] width 269 height 20
copy div "[EMAIL_ADDRESS][DOMAIN_NAME]"
